Goal: Task Accomplishment & Management: Complete application form

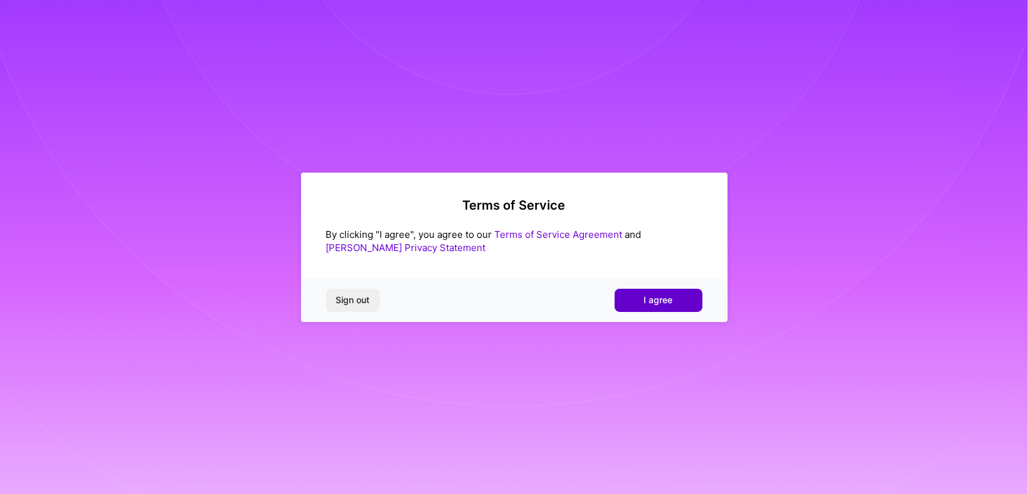
click at [657, 293] on button "I agree" at bounding box center [659, 299] width 88 height 23
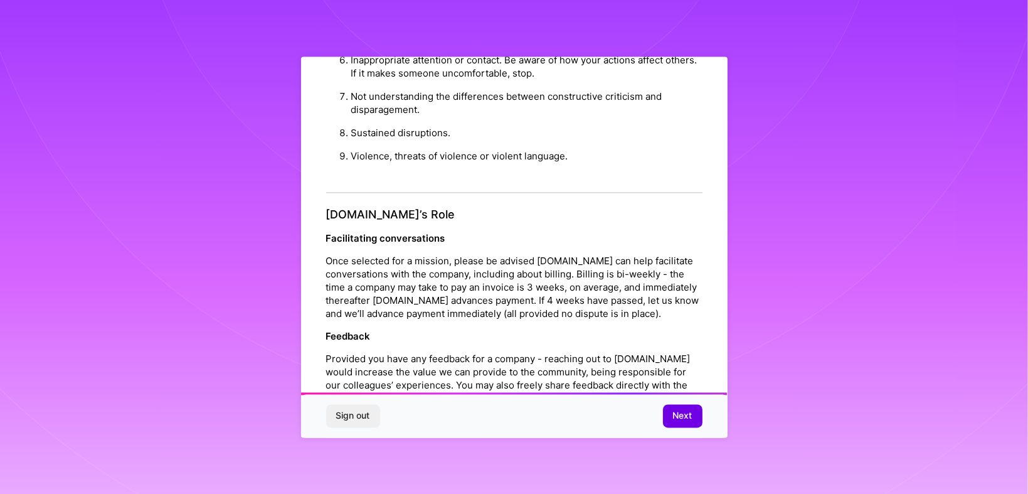
scroll to position [1397, 0]
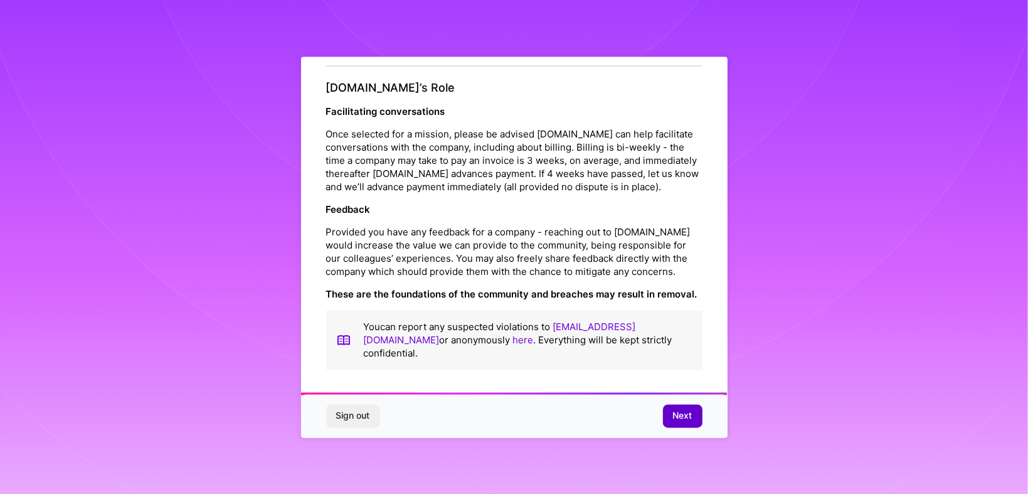
click at [692, 417] on span "Next" at bounding box center [682, 415] width 19 height 13
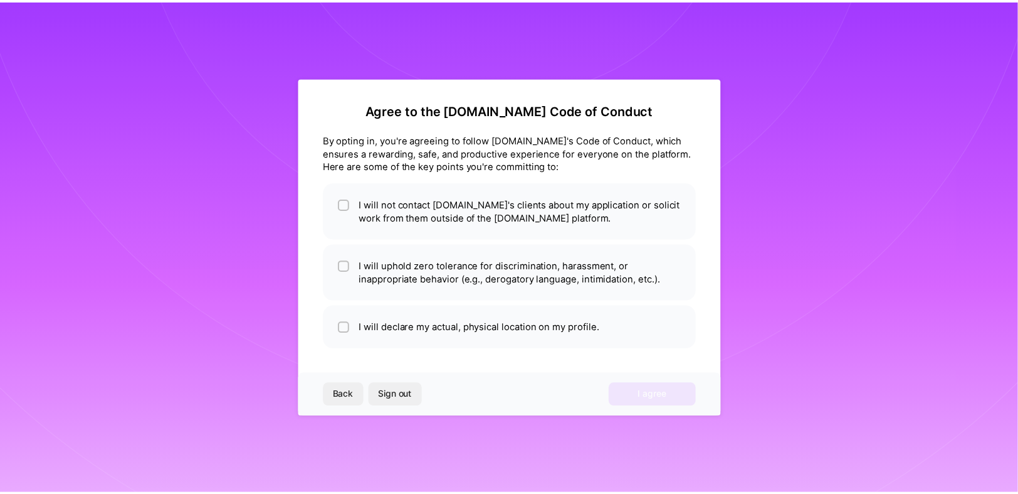
scroll to position [0, 0]
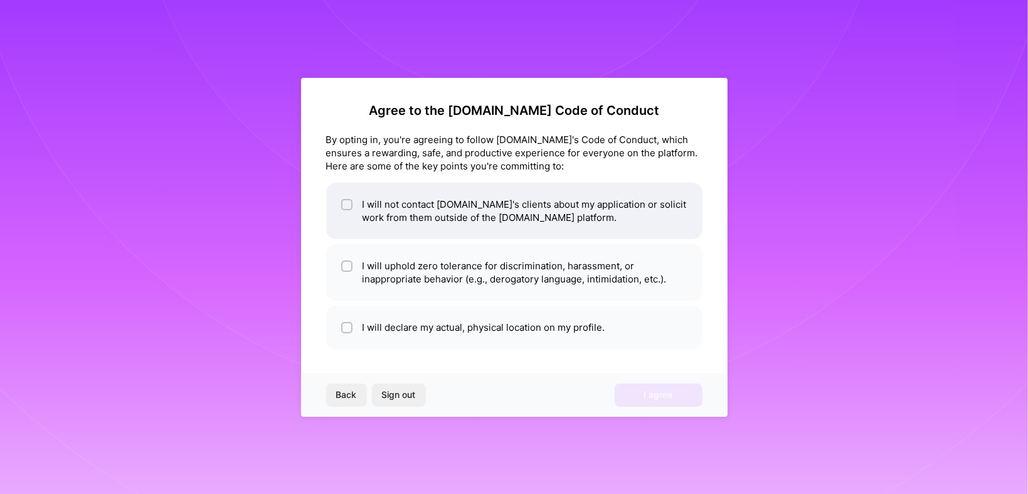
click at [372, 204] on li "I will not contact [DOMAIN_NAME]'s clients about my application or solicit work…" at bounding box center [514, 210] width 376 height 56
checkbox input "true"
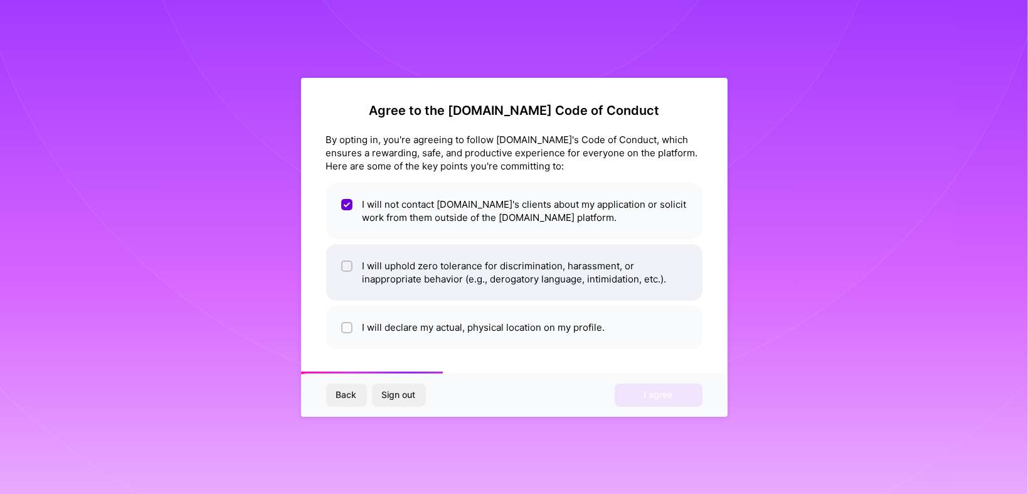
click at [389, 249] on li "I will uphold zero tolerance for discrimination, harassment, or inappropriate b…" at bounding box center [514, 272] width 376 height 56
checkbox input "true"
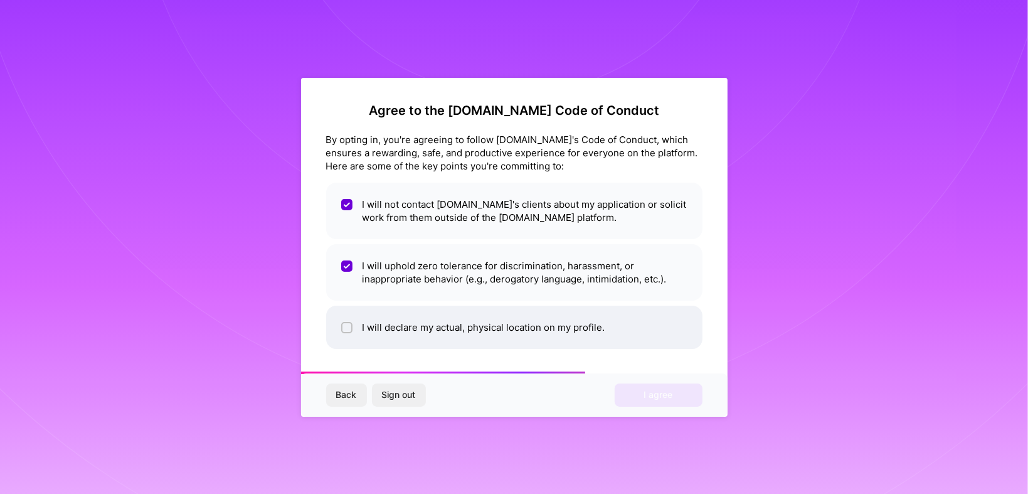
click at [363, 322] on li "I will declare my actual, physical location on my profile." at bounding box center [514, 326] width 376 height 43
checkbox input "true"
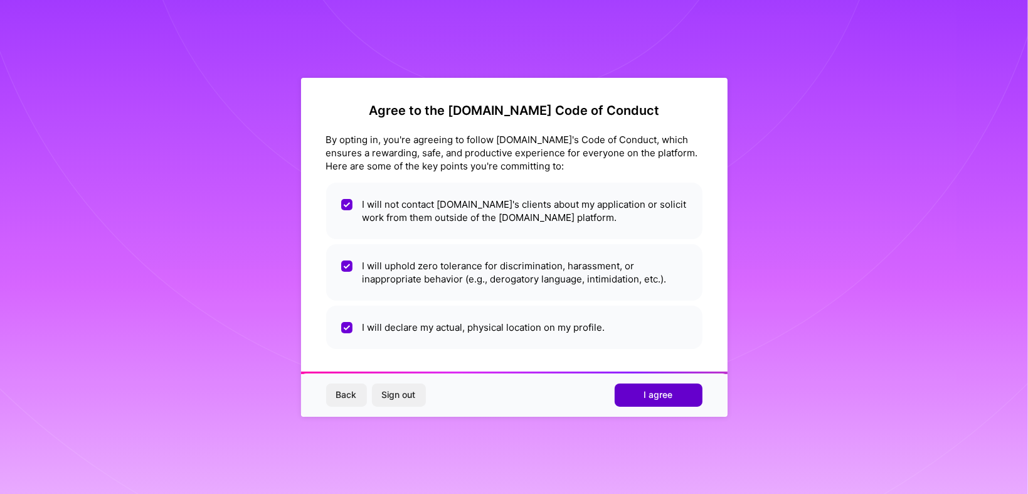
click at [651, 397] on span "I agree" at bounding box center [658, 394] width 29 height 13
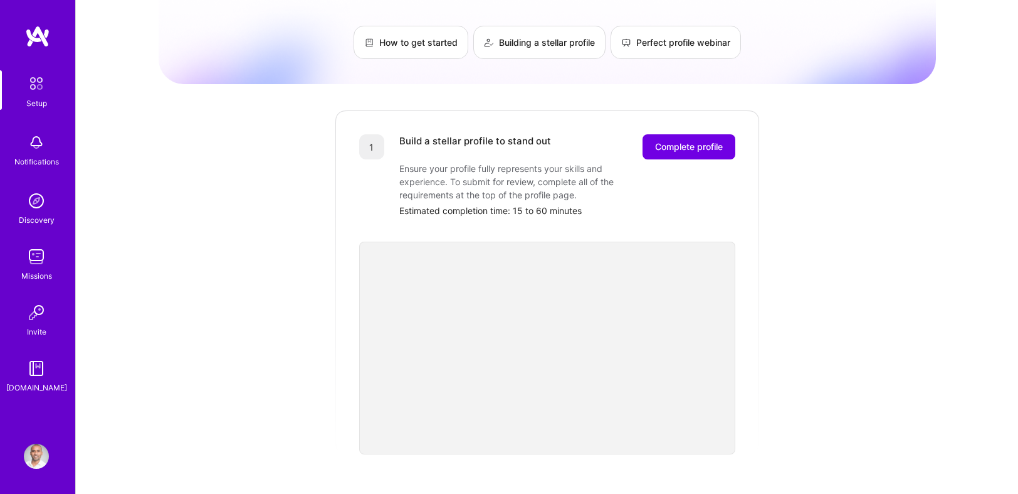
scroll to position [125, 0]
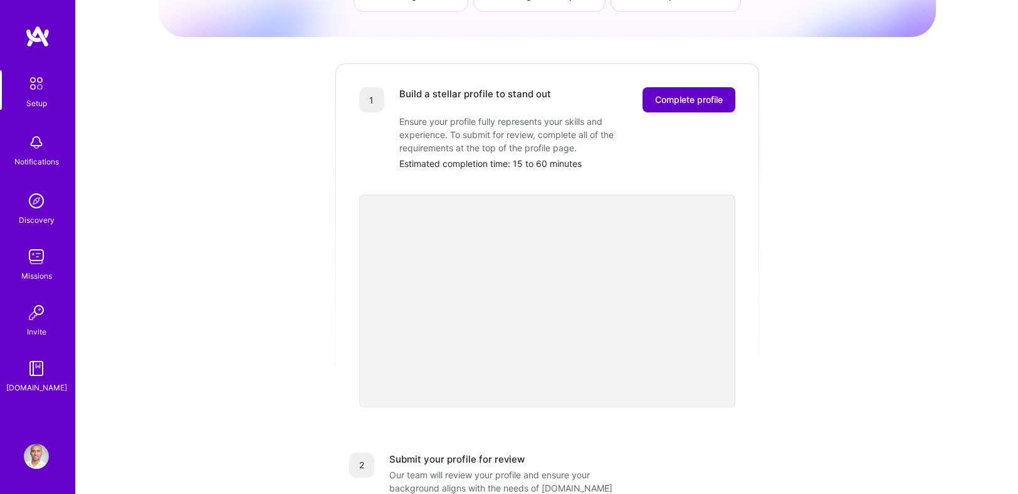
click at [703, 87] on button "Complete profile" at bounding box center [689, 99] width 93 height 25
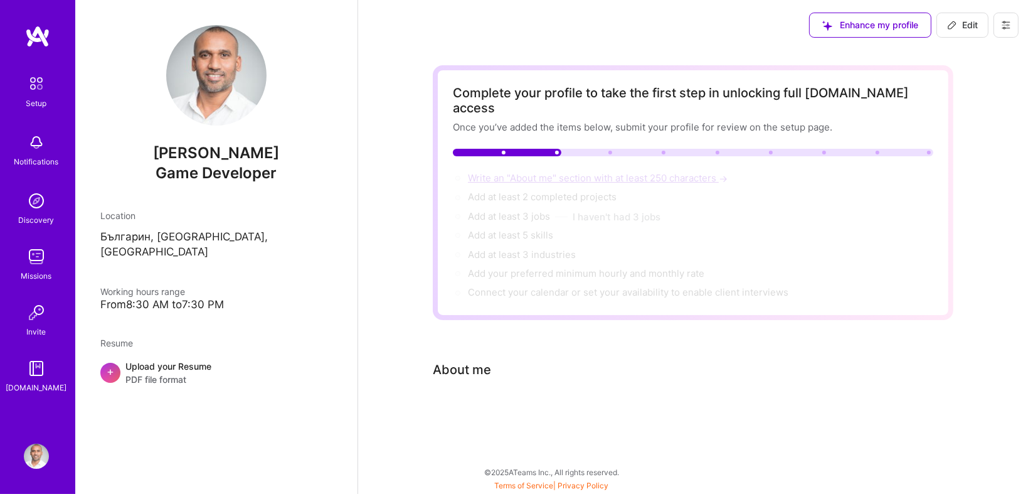
click at [494, 172] on span "Write an "About me" section with at least 250 characters →" at bounding box center [599, 178] width 262 height 12
select select "US"
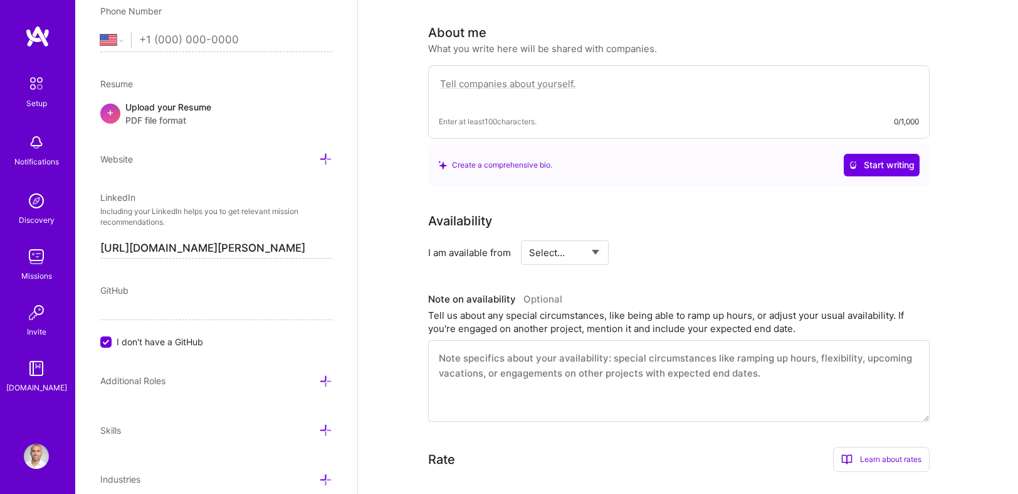
scroll to position [341, 0]
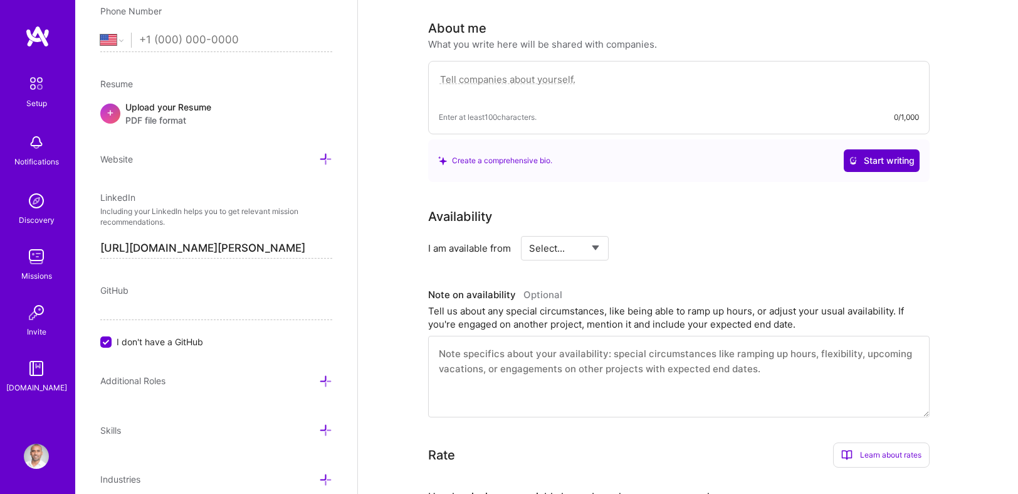
click at [880, 154] on span "Start writing" at bounding box center [882, 160] width 66 height 13
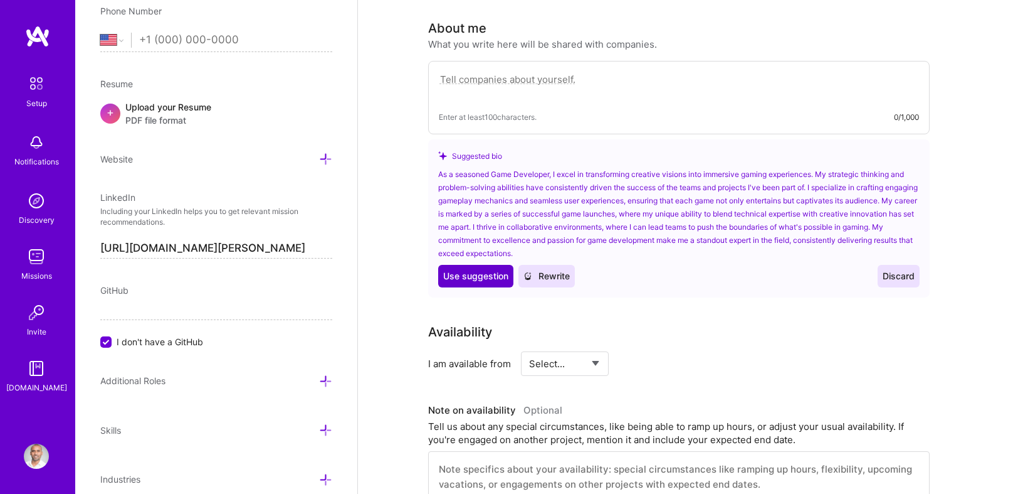
click at [454, 270] on span "Use suggestion" at bounding box center [475, 276] width 65 height 13
type textarea "As a seasoned Game Developer, I excel in transforming creative visions into imm…"
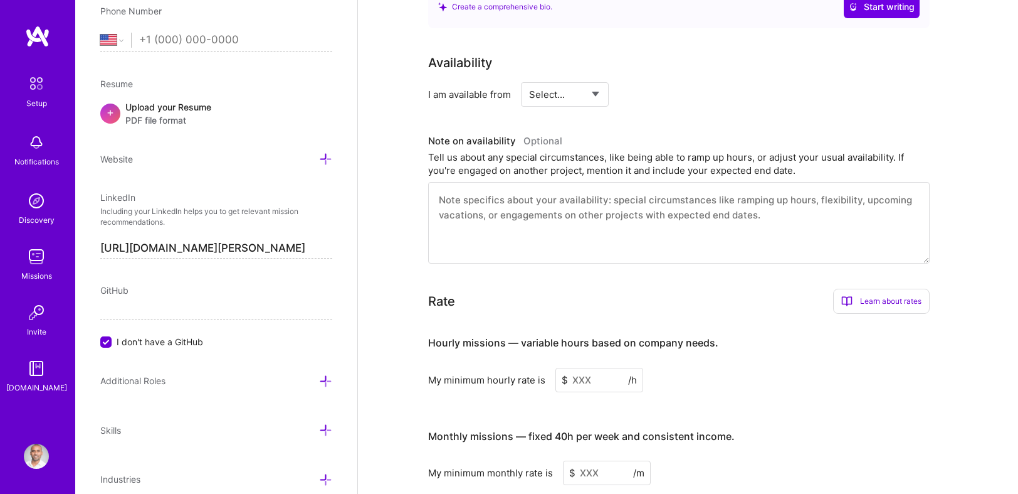
scroll to position [588, 0]
click at [743, 219] on textarea at bounding box center [679, 222] width 502 height 82
drag, startPoint x: 739, startPoint y: 213, endPoint x: 723, endPoint y: 357, distance: 145.2
click at [723, 357] on div "Complete your profile to take the first step in unlocking full [DOMAIN_NAME] ac…" at bounding box center [688, 83] width 520 height 1210
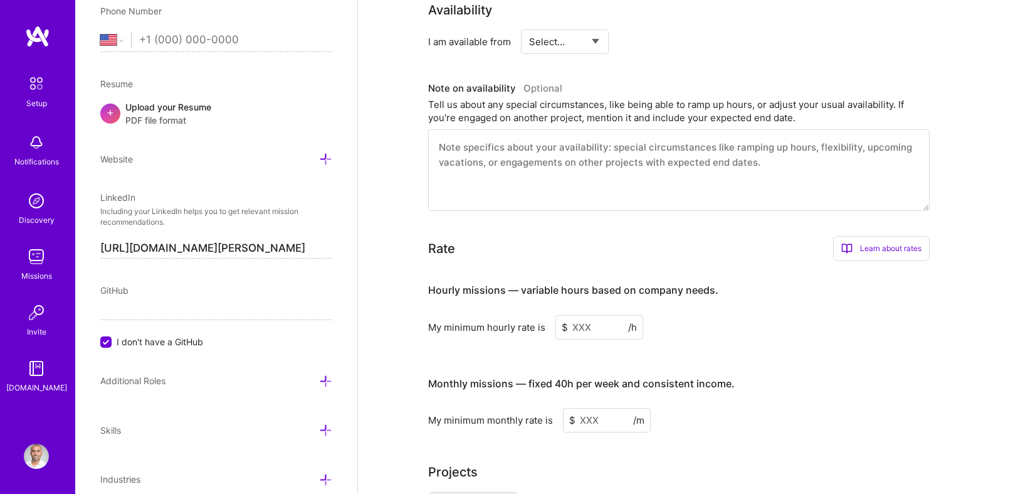
scroll to position [640, 0]
click at [616, 314] on input at bounding box center [600, 326] width 88 height 24
click at [618, 314] on input at bounding box center [600, 326] width 88 height 24
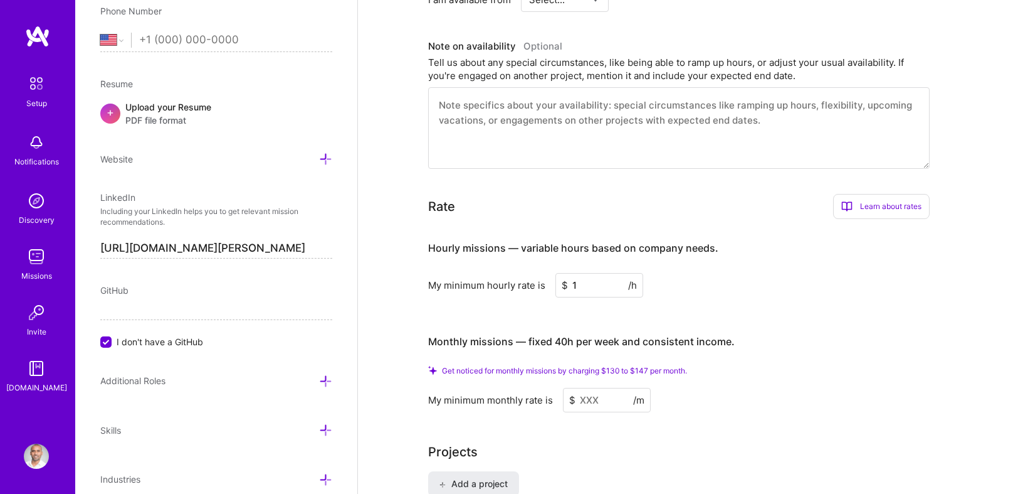
scroll to position [684, 0]
type input "1"
click at [593, 386] on input at bounding box center [607, 398] width 88 height 24
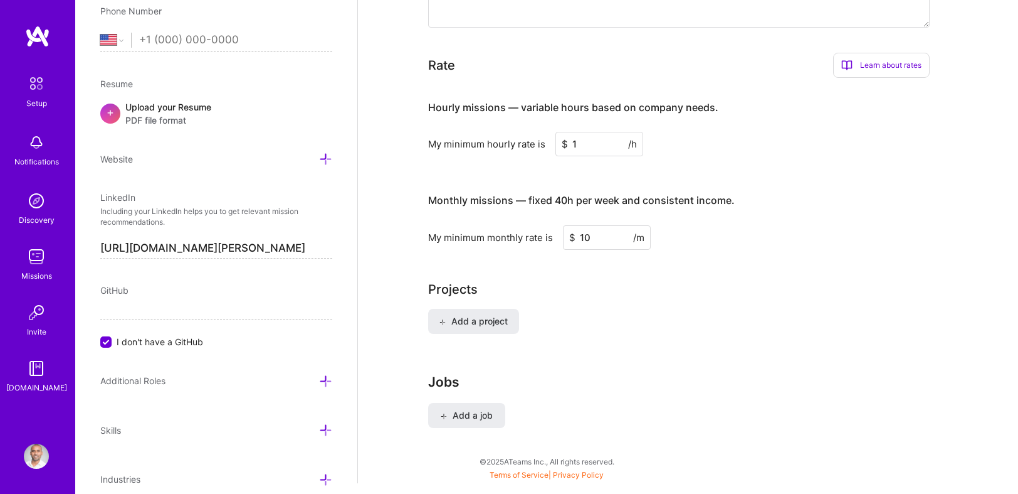
scroll to position [820, 0]
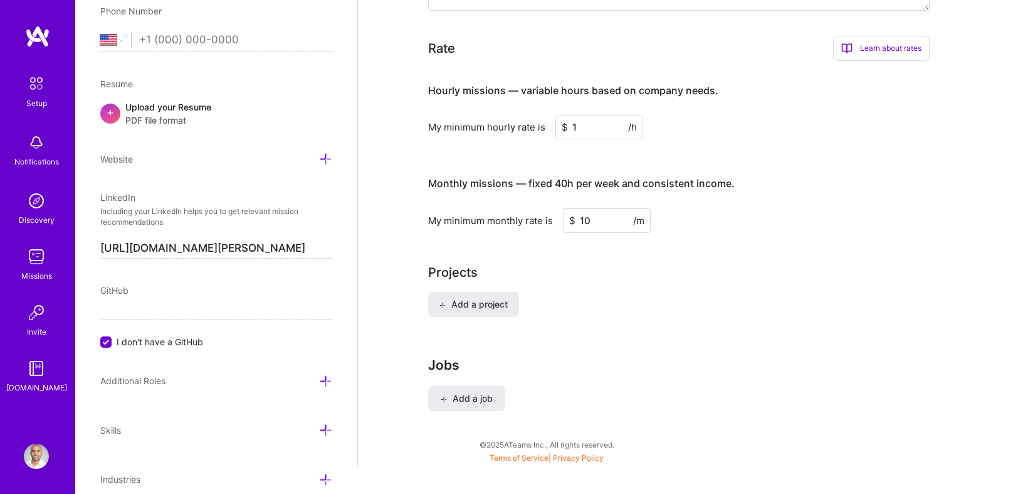
type input "1"
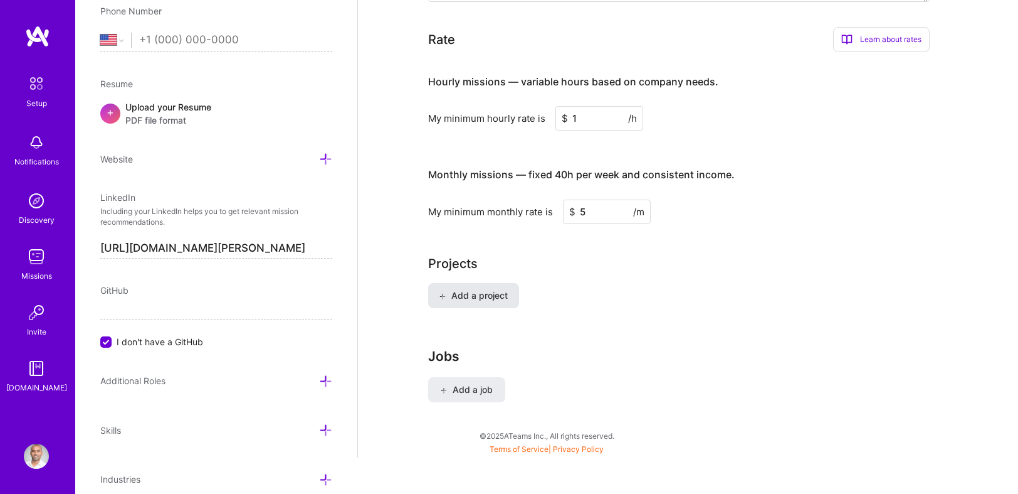
type input "5"
click at [492, 289] on span "Add a project" at bounding box center [473, 295] width 68 height 13
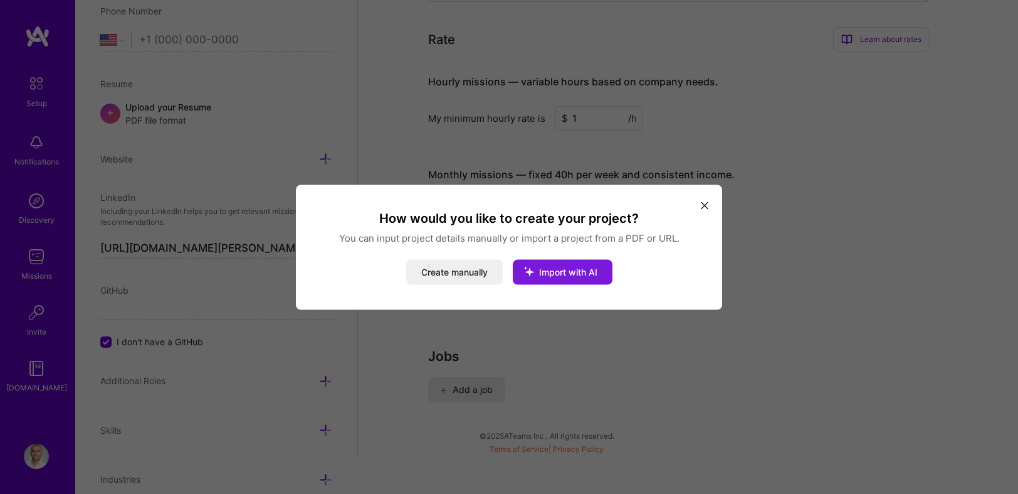
click at [537, 275] on icon "modal" at bounding box center [529, 271] width 33 height 33
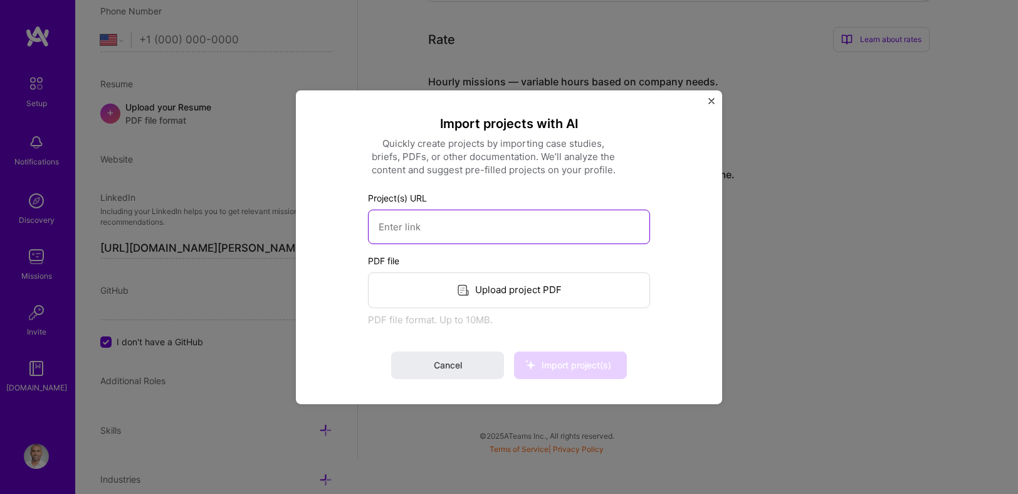
click at [507, 229] on input at bounding box center [509, 226] width 282 height 34
paste input "[URL][DOMAIN_NAME]"
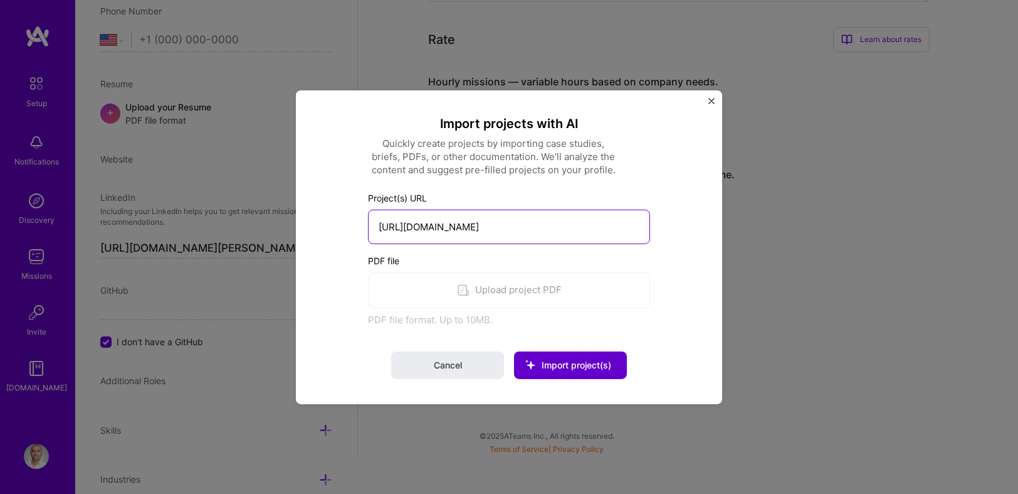
type input "[URL][DOMAIN_NAME]"
drag, startPoint x: 582, startPoint y: 377, endPoint x: 581, endPoint y: 369, distance: 8.2
click at [581, 377] on button "Import project(s)" at bounding box center [570, 365] width 113 height 28
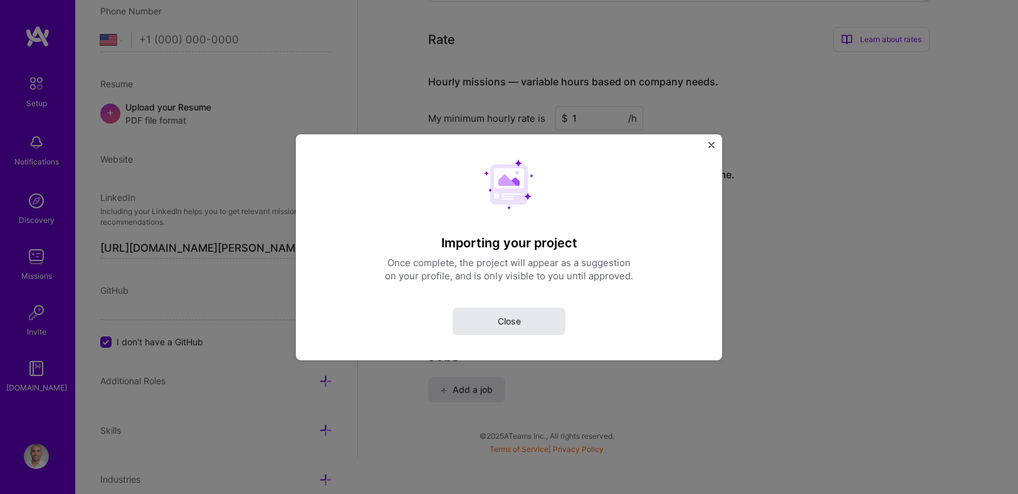
click at [505, 309] on button "Close" at bounding box center [509, 321] width 113 height 28
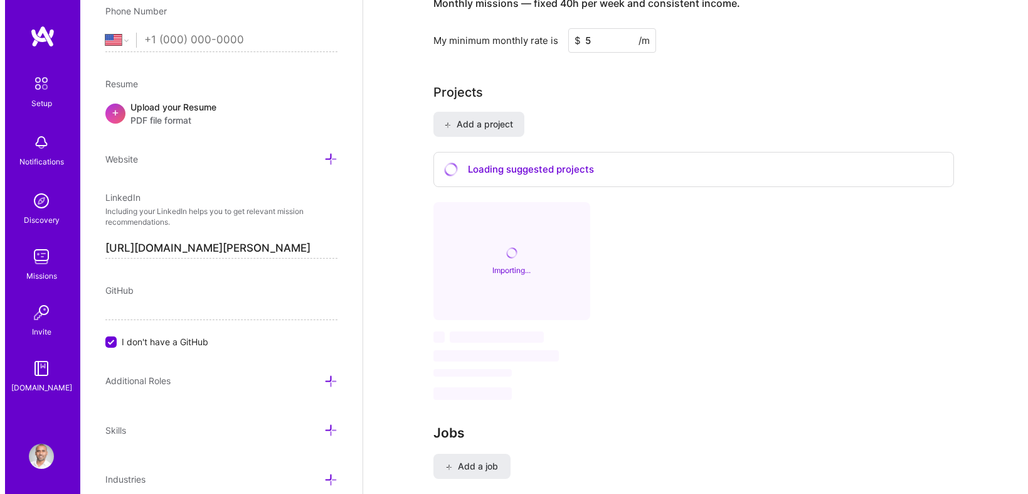
scroll to position [1021, 0]
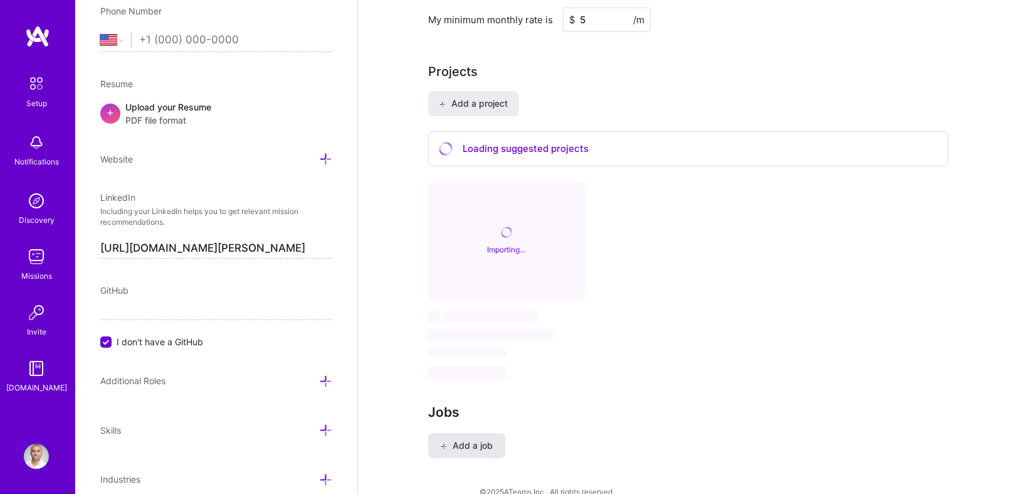
click at [469, 439] on span "Add a job" at bounding box center [467, 445] width 52 height 13
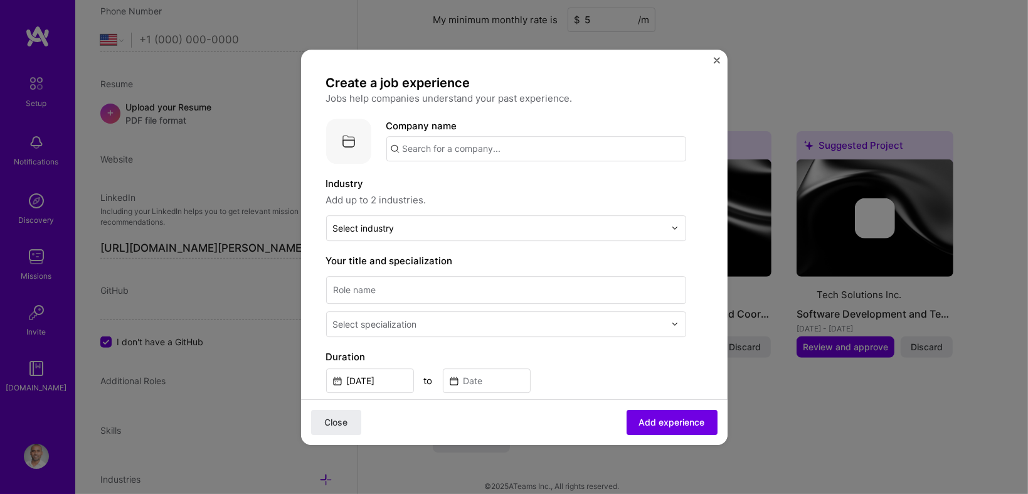
scroll to position [1015, 0]
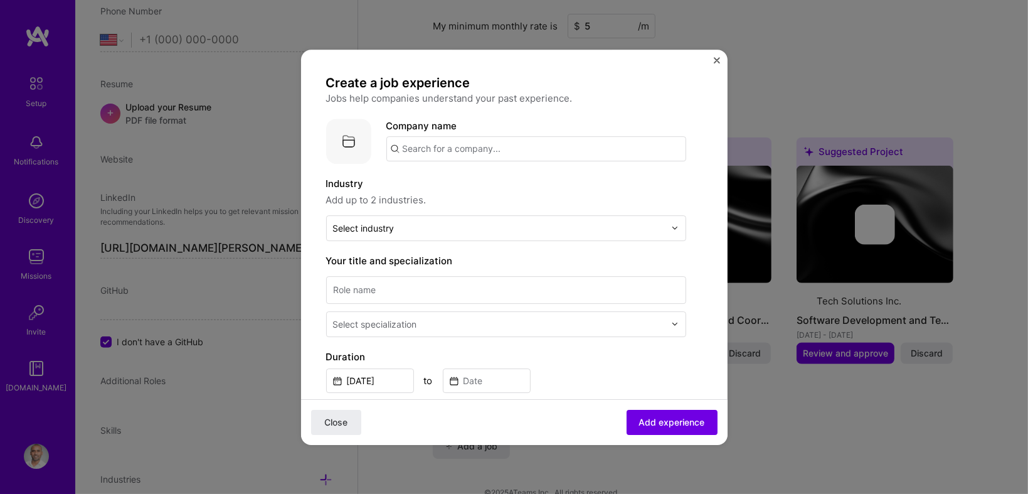
click at [715, 56] on div "Create a job experience Jobs help companies understand your past experience. Co…" at bounding box center [514, 247] width 426 height 395
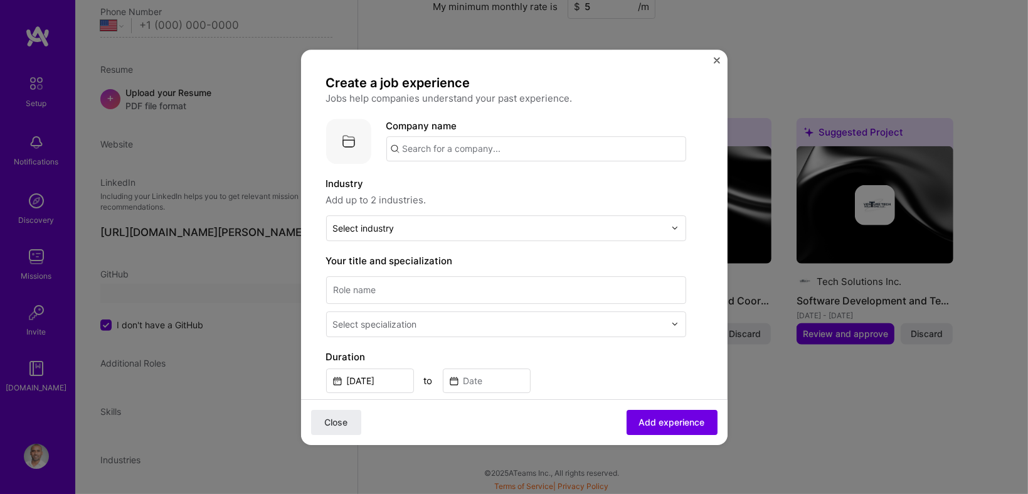
select select "US"
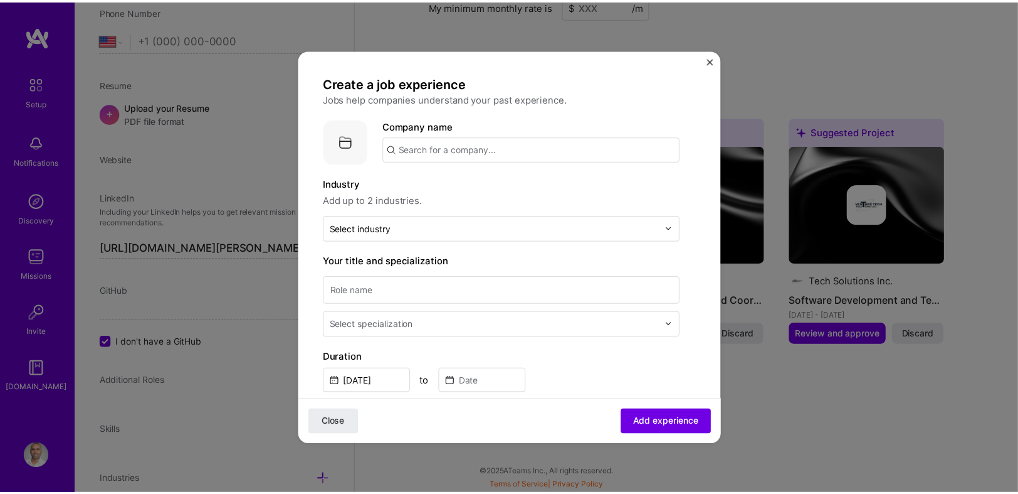
scroll to position [155, 0]
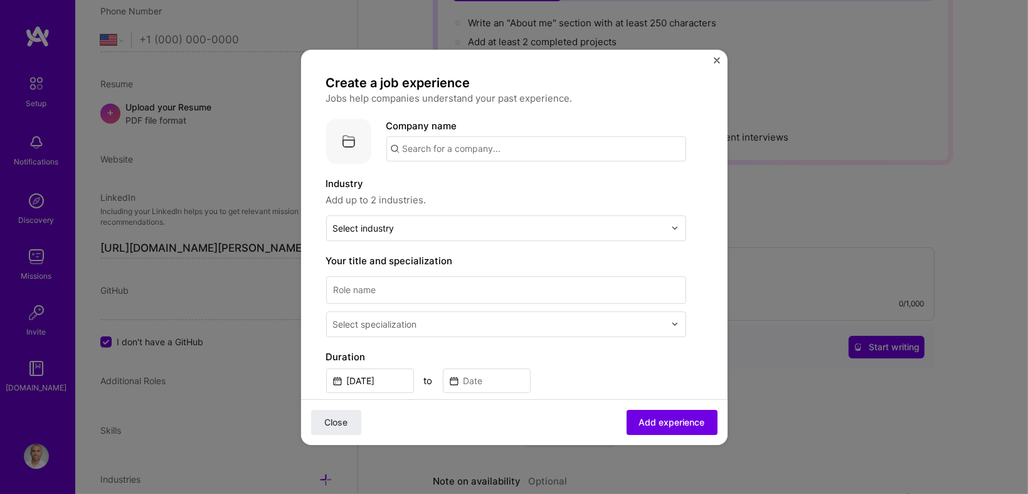
click at [715, 56] on div "Create a job experience Jobs help companies understand your past experience. Co…" at bounding box center [514, 247] width 426 height 395
click at [337, 418] on span "Close" at bounding box center [335, 421] width 23 height 13
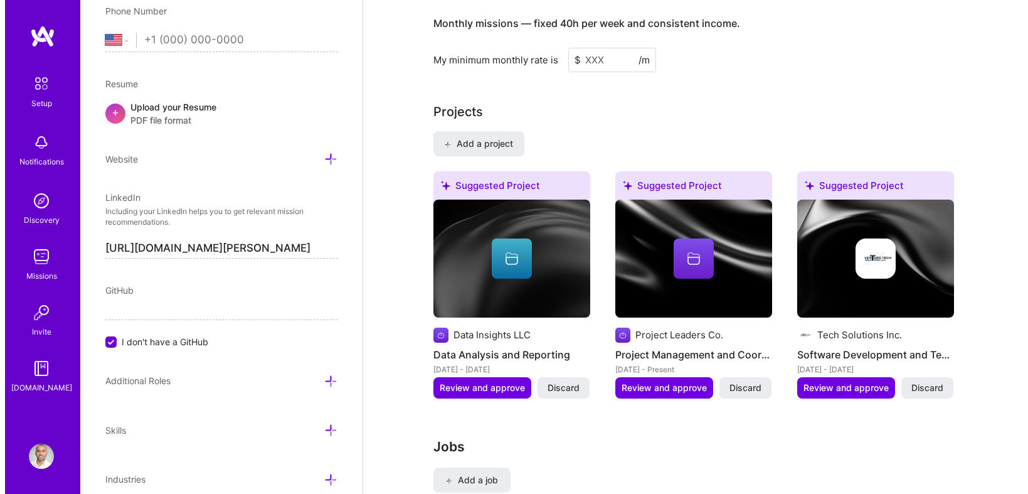
scroll to position [941, 0]
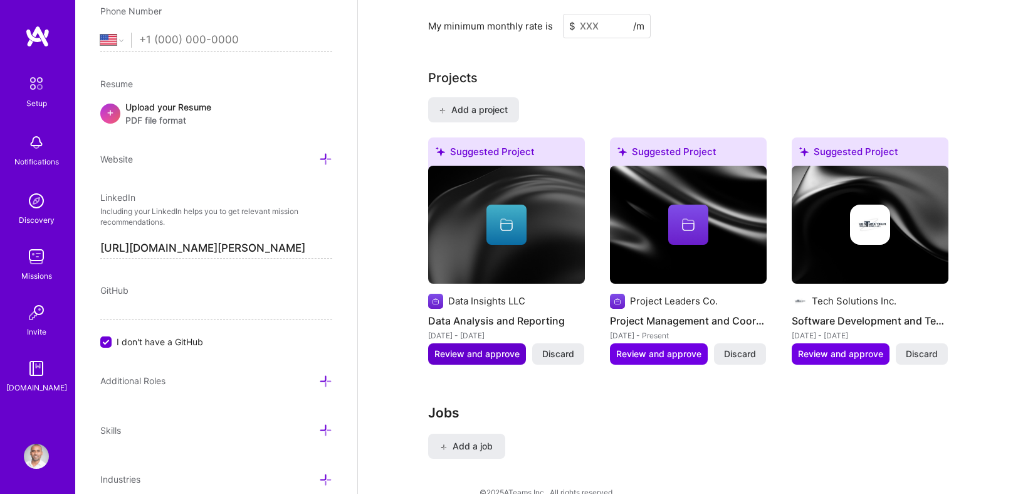
click at [500, 347] on span "Review and approve" at bounding box center [477, 353] width 85 height 13
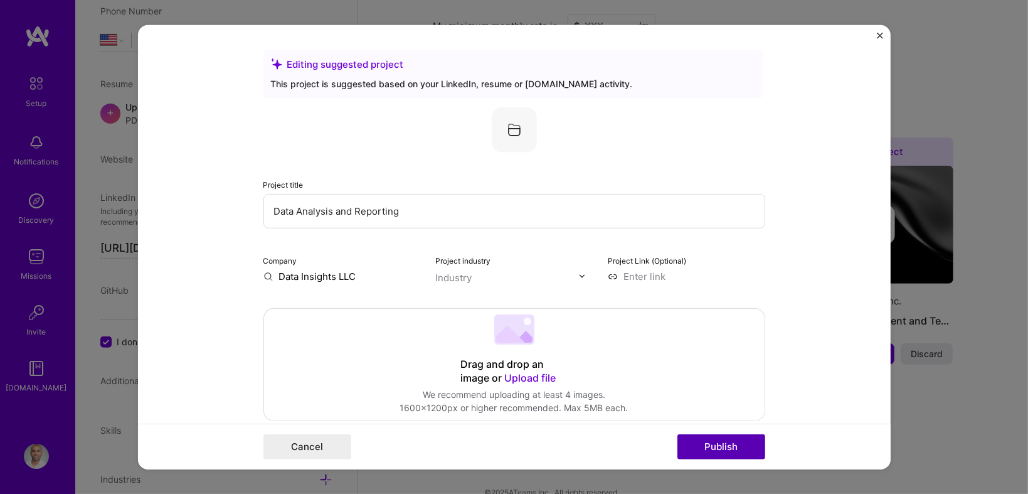
click at [702, 445] on button "Publish" at bounding box center [721, 446] width 88 height 25
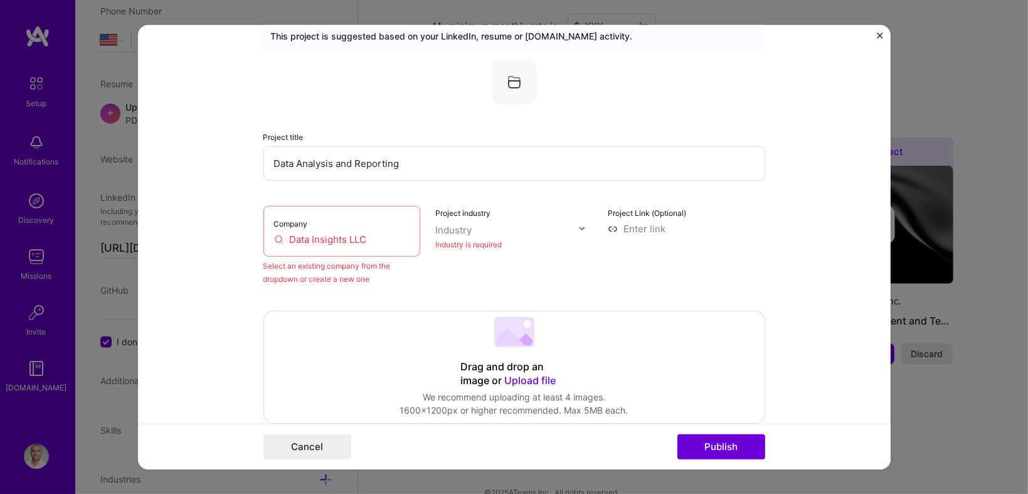
scroll to position [82, 0]
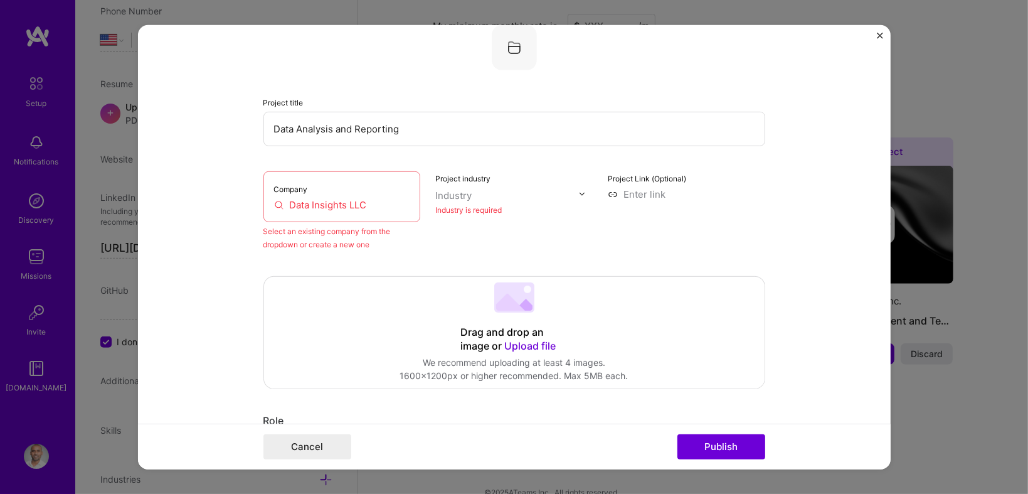
click at [384, 207] on input "Data Insights LLC" at bounding box center [342, 204] width 136 height 13
click at [702, 435] on button "Publish" at bounding box center [721, 446] width 88 height 25
click at [322, 205] on input "Data Insights LLC" at bounding box center [342, 204] width 136 height 13
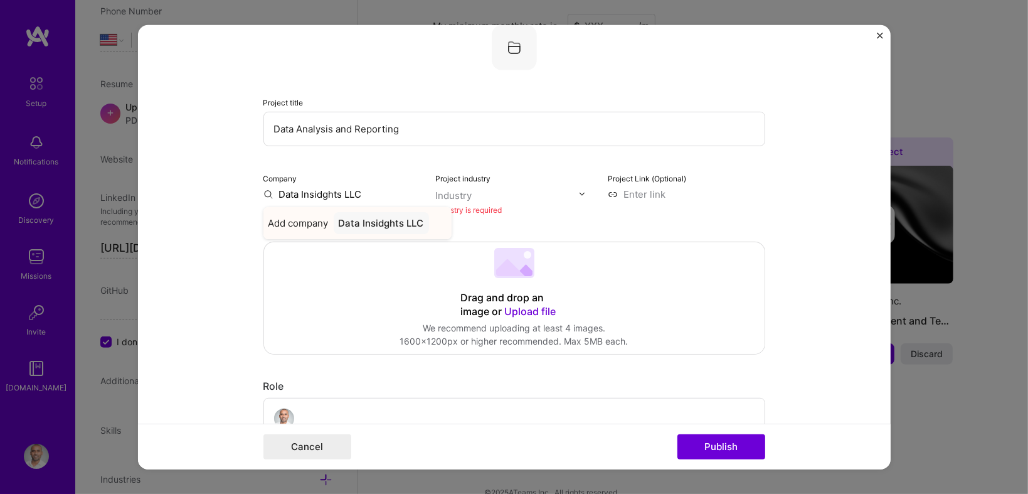
type input "Data Insidghts LLC"
click at [354, 224] on div "Data Insidghts LLC" at bounding box center [381, 222] width 95 height 22
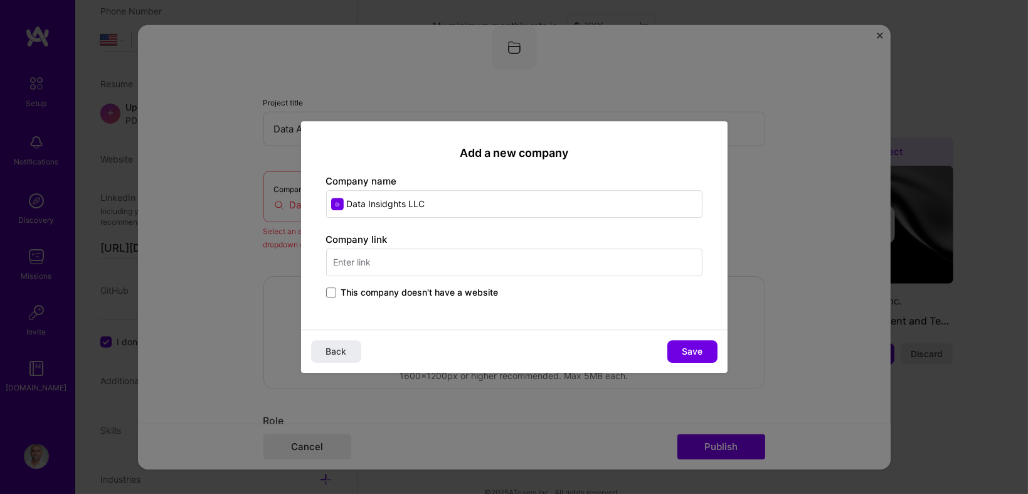
click at [556, 270] on input "text" at bounding box center [514, 262] width 376 height 28
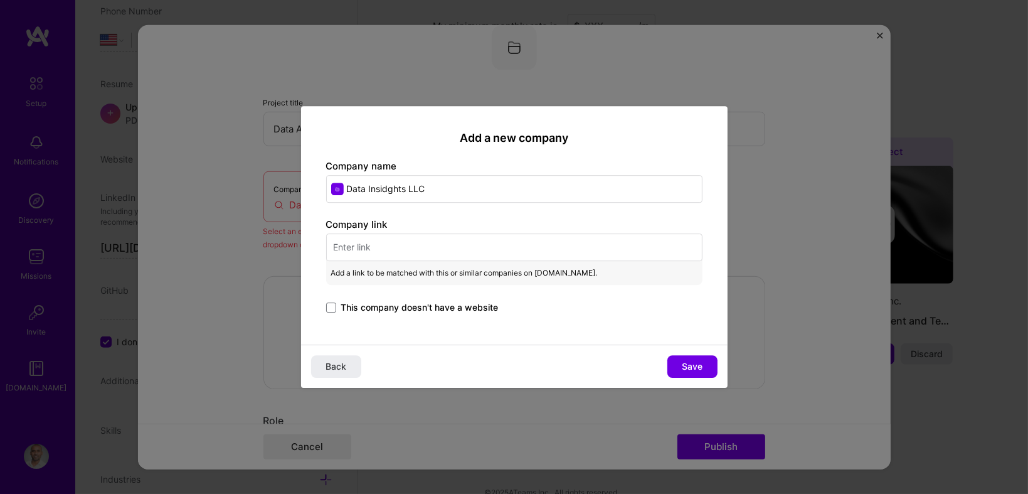
paste input "[URL][DOMAIN_NAME]"
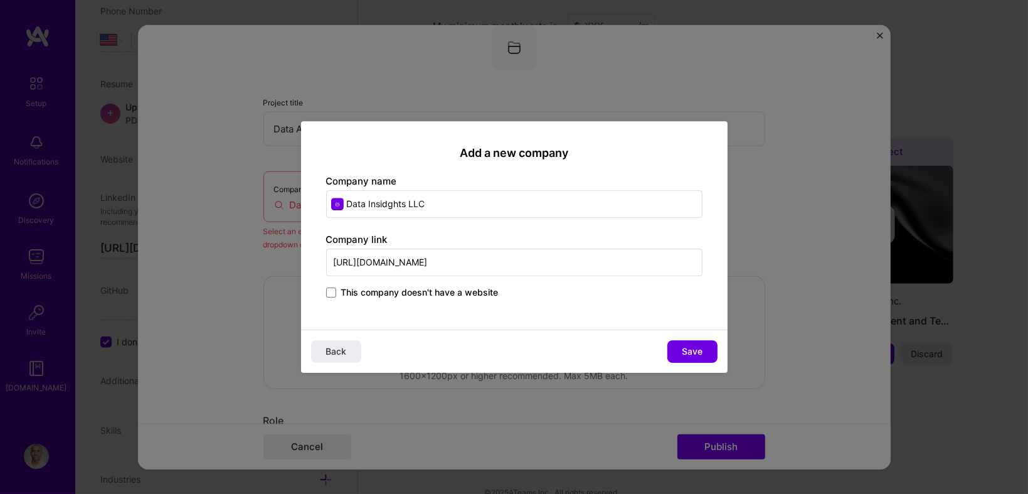
type input "[URL][DOMAIN_NAME]"
drag, startPoint x: 680, startPoint y: 337, endPoint x: 680, endPoint y: 344, distance: 7.5
click at [679, 344] on div "Back Save" at bounding box center [514, 350] width 426 height 43
click at [680, 344] on button "Save" at bounding box center [692, 351] width 50 height 23
click at [703, 426] on div "Add a new company Company name Data Insidghts LLC Company link [URL][DOMAIN_NAM…" at bounding box center [514, 247] width 1028 height 494
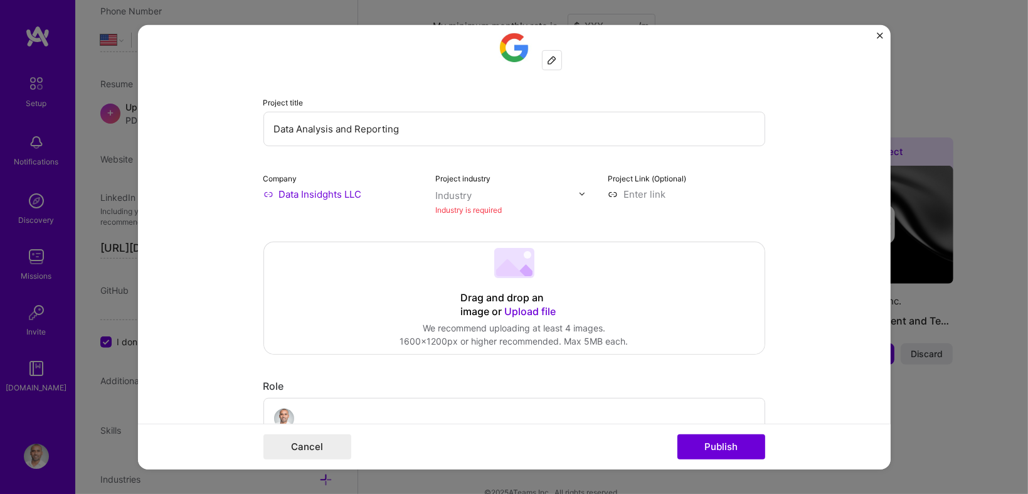
click at [706, 444] on button "Publish" at bounding box center [721, 446] width 88 height 25
click at [696, 458] on button "Publish" at bounding box center [721, 446] width 88 height 25
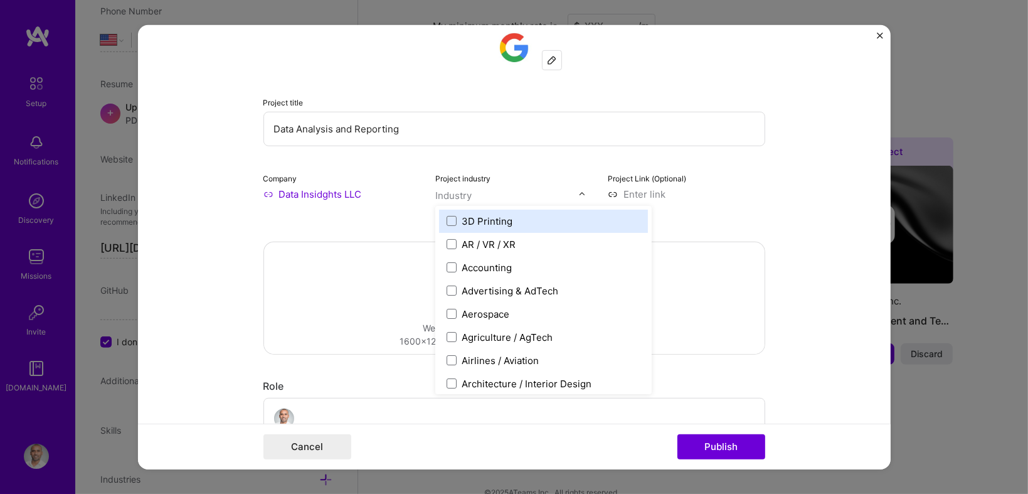
click at [559, 194] on input "text" at bounding box center [506, 194] width 143 height 13
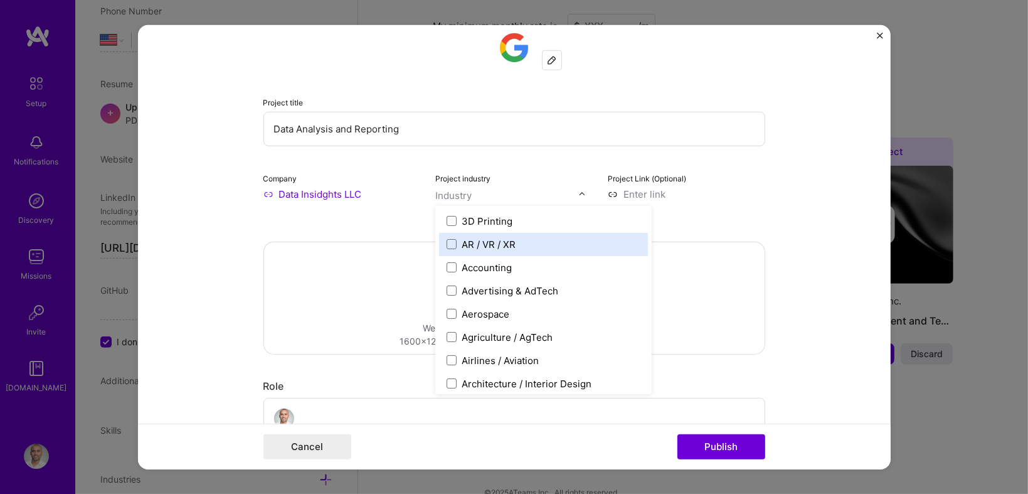
click at [532, 243] on label "AR / VR / XR" at bounding box center [543, 243] width 194 height 13
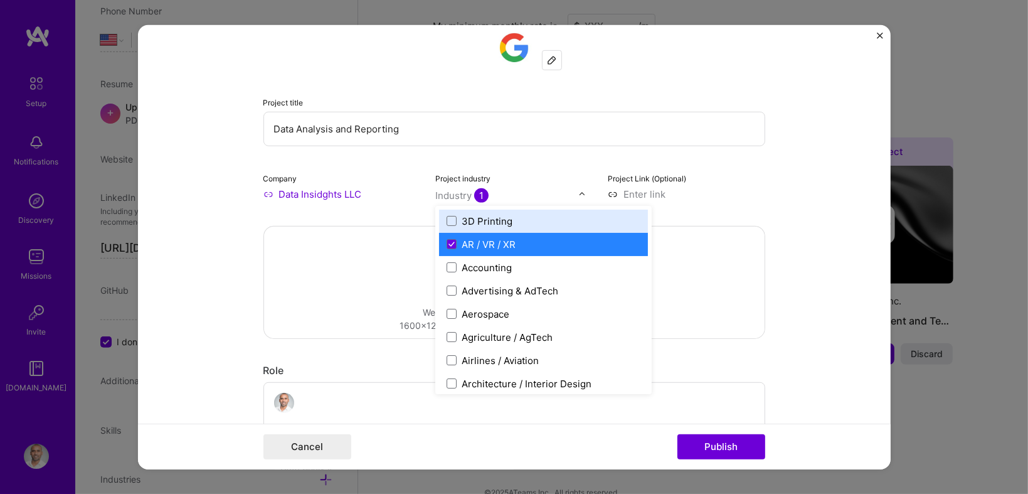
click at [572, 218] on label "3D Printing" at bounding box center [543, 220] width 194 height 13
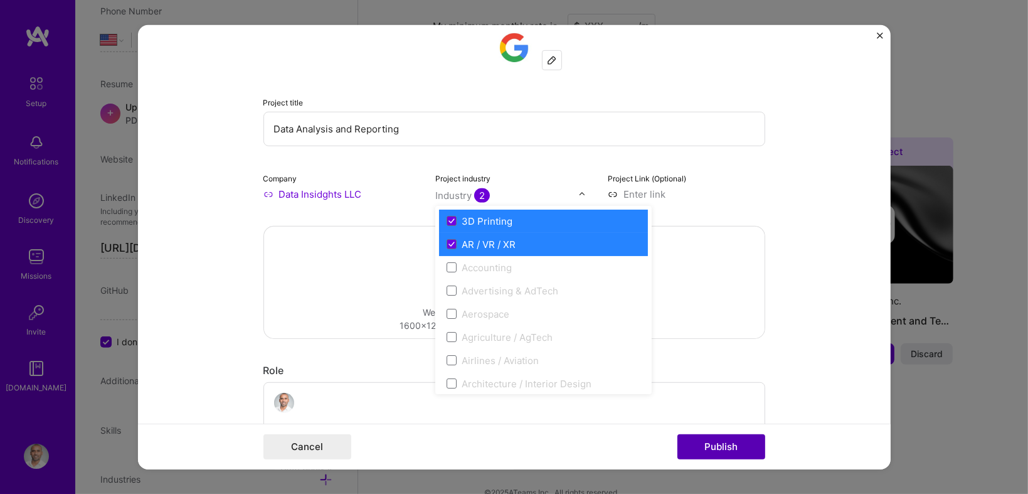
click at [750, 453] on button "Publish" at bounding box center [721, 446] width 88 height 25
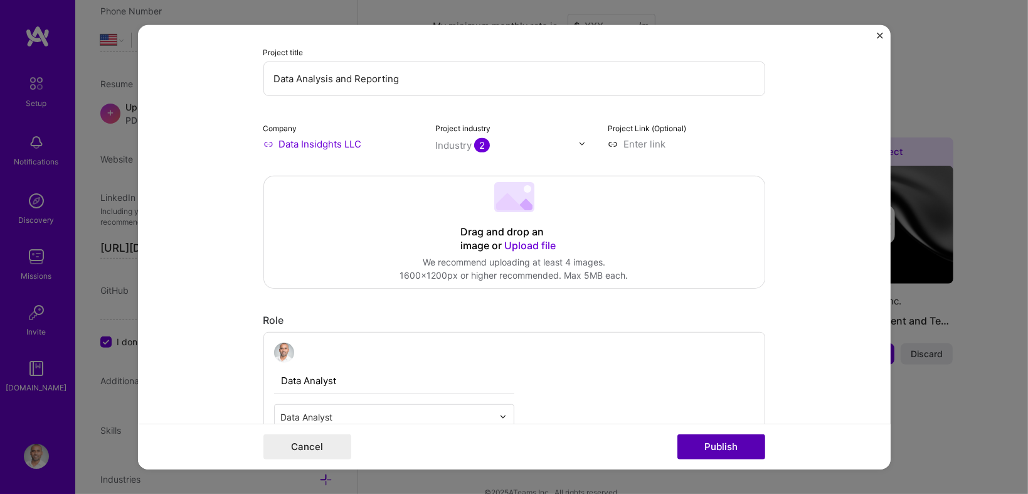
click at [742, 440] on button "Publish" at bounding box center [721, 446] width 88 height 25
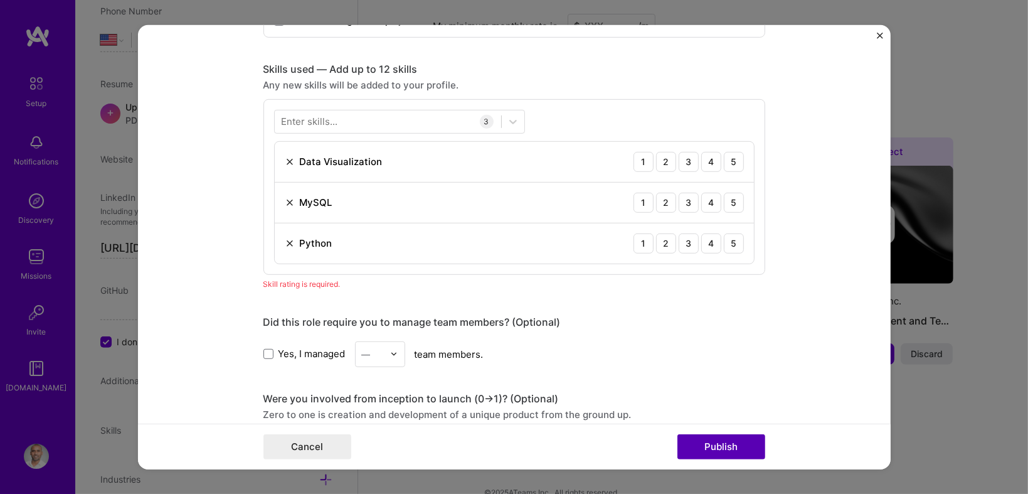
scroll to position [625, 0]
